Goal: Find specific page/section: Find specific page/section

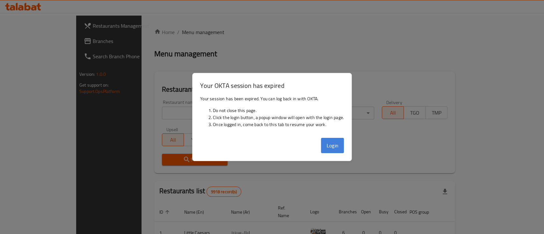
click at [336, 142] on button "Login" at bounding box center [332, 145] width 23 height 15
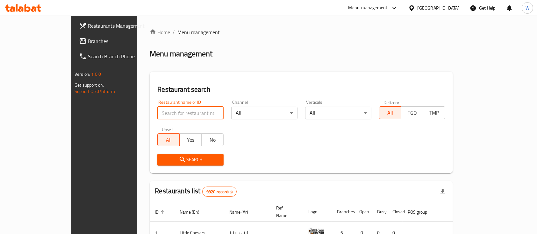
click at [162, 113] on input "search" at bounding box center [190, 113] width 66 height 13
type input "mr [PERSON_NAME]"
click at [178, 158] on span "Search" at bounding box center [190, 160] width 56 height 8
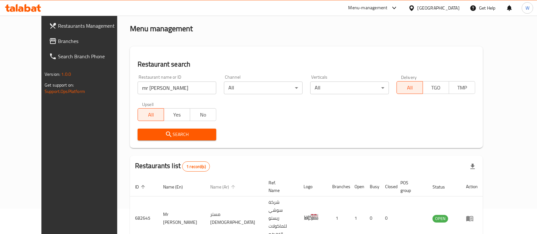
scroll to position [37, 0]
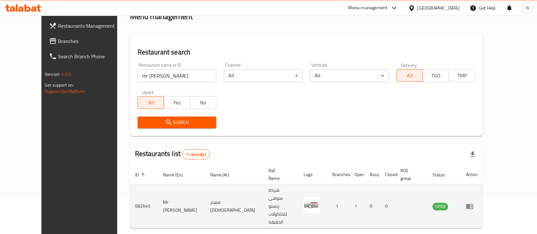
click at [130, 189] on td "682645" at bounding box center [144, 206] width 28 height 44
copy td "682645"
click at [158, 190] on td "Mr [PERSON_NAME]" at bounding box center [181, 206] width 47 height 44
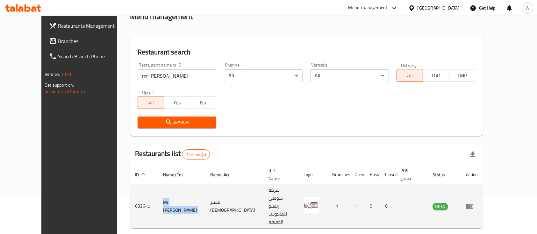
click at [158, 190] on td "Mr [PERSON_NAME]" at bounding box center [181, 206] width 47 height 44
copy td "Mr [PERSON_NAME]"
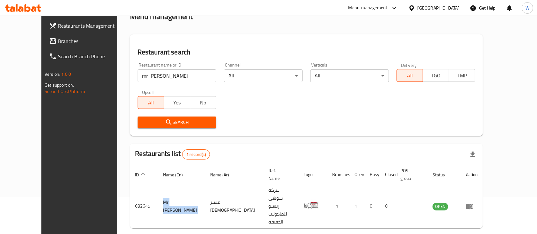
scroll to position [0, 0]
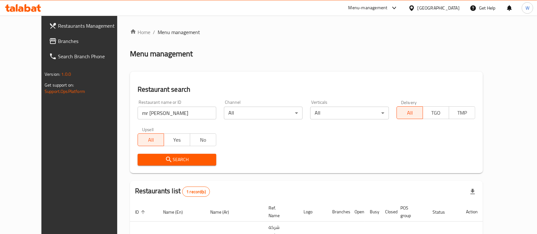
click at [387, 8] on div "Menu-management" at bounding box center [367, 8] width 39 height 8
click at [355, 45] on div "Agent Campaigns Center" at bounding box center [361, 42] width 48 height 7
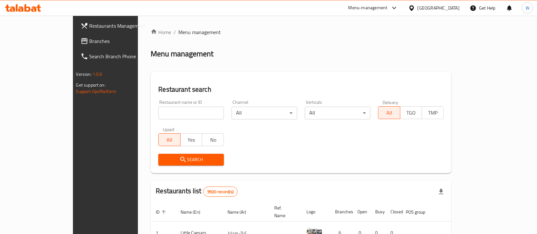
drag, startPoint x: 376, startPoint y: 49, endPoint x: 373, endPoint y: 51, distance: 3.6
click at [376, 49] on div "Menu management" at bounding box center [301, 54] width 301 height 10
click at [288, 142] on div "Restaurant name or ID Restaurant name or ID Channel All ​ Verticals All ​ Deliv…" at bounding box center [300, 132] width 293 height 73
click at [387, 11] on div "Menu-management" at bounding box center [367, 8] width 39 height 8
click at [350, 42] on div "Agent Campaigns Center" at bounding box center [361, 42] width 48 height 7
